Goal: Task Accomplishment & Management: Manage account settings

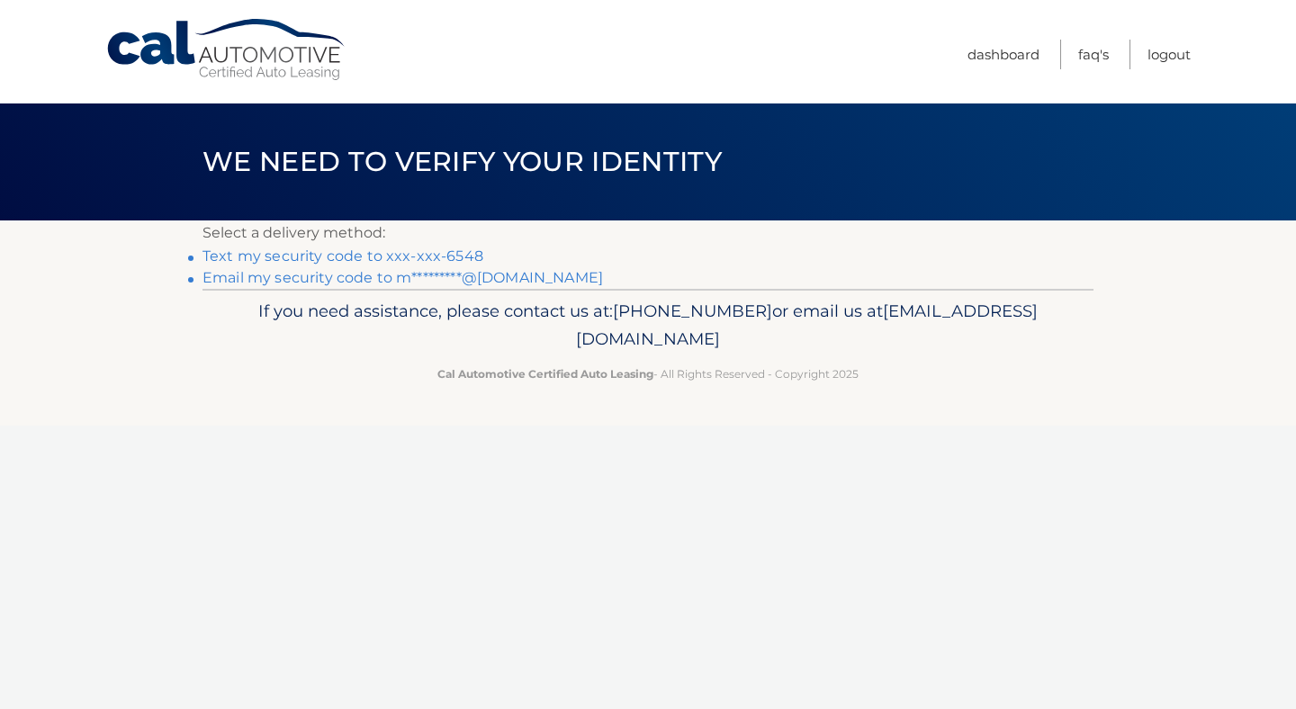
click at [386, 257] on link "Text my security code to xxx-xxx-6548" at bounding box center [343, 256] width 281 height 17
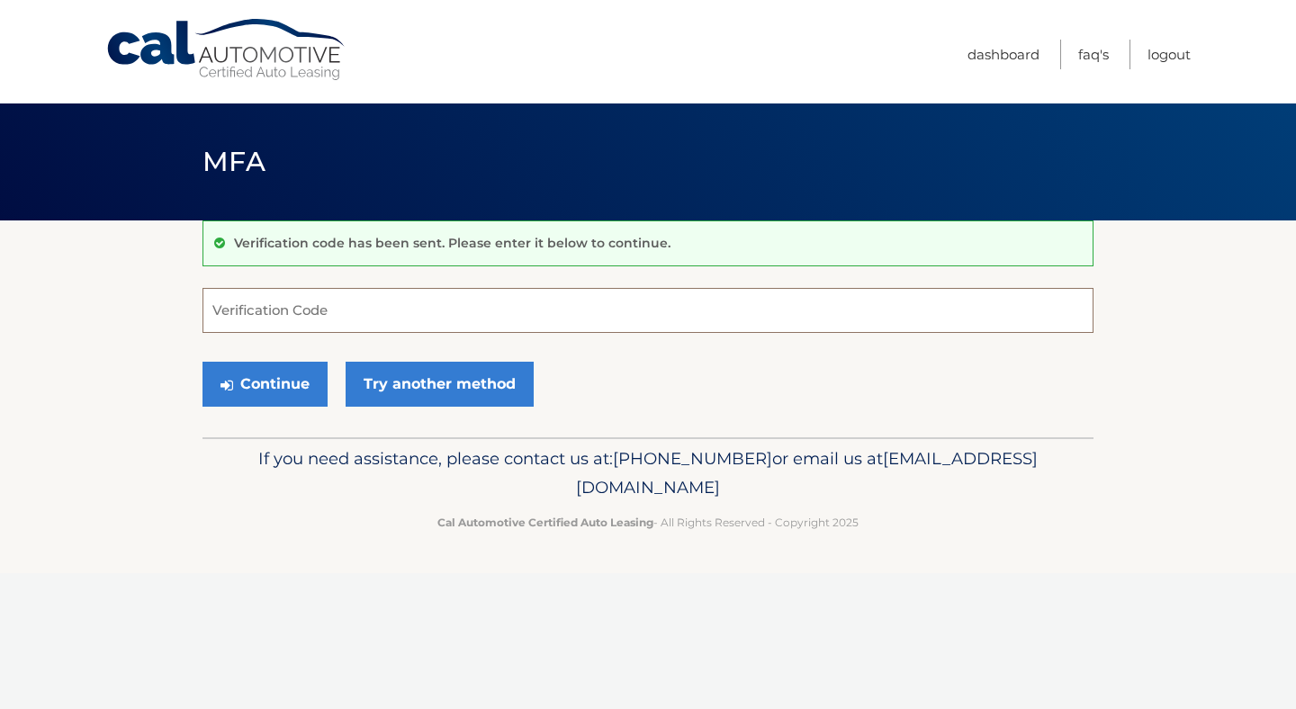
click at [284, 311] on input "Verification Code" at bounding box center [648, 310] width 891 height 45
type input "438260"
click at [283, 391] on button "Continue" at bounding box center [265, 384] width 125 height 45
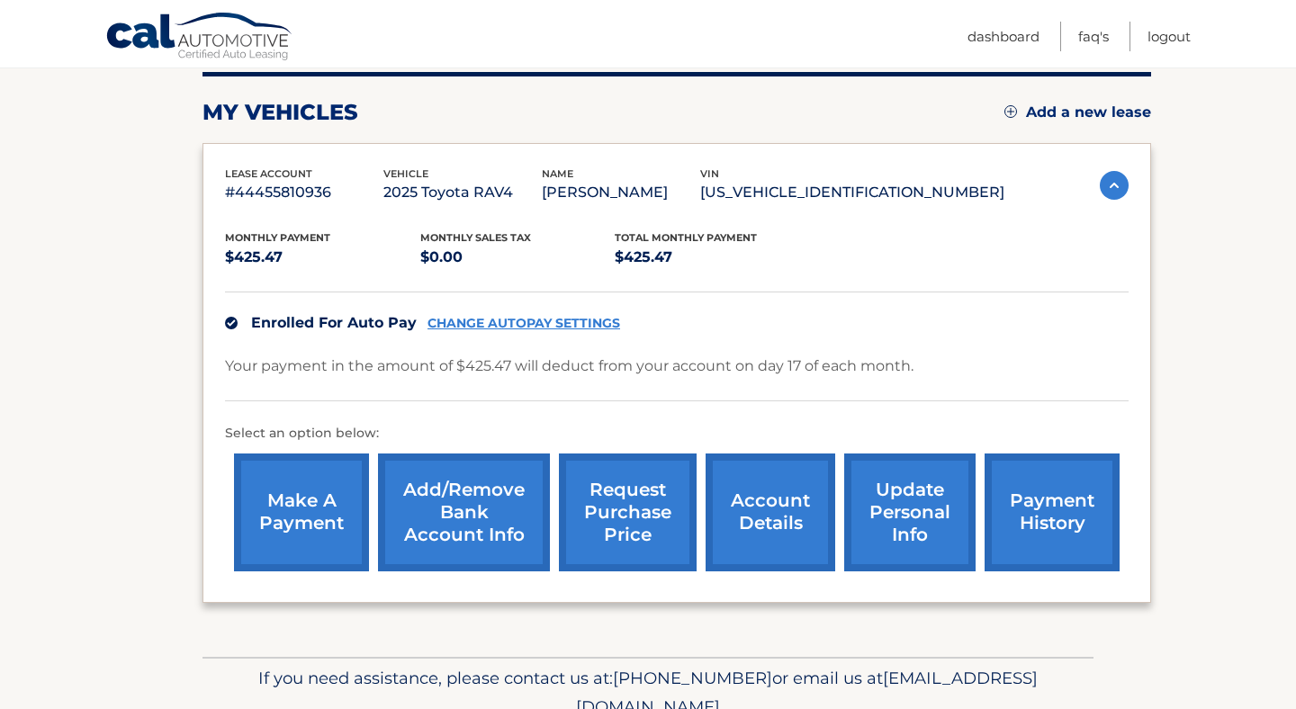
scroll to position [228, 0]
